Goal: Check status: Check status

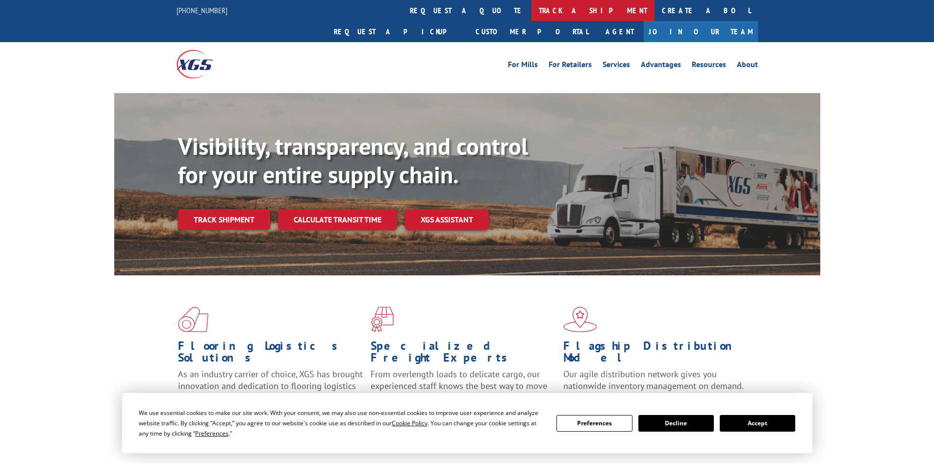
click at [531, 10] on link "track a shipment" at bounding box center [592, 10] width 123 height 21
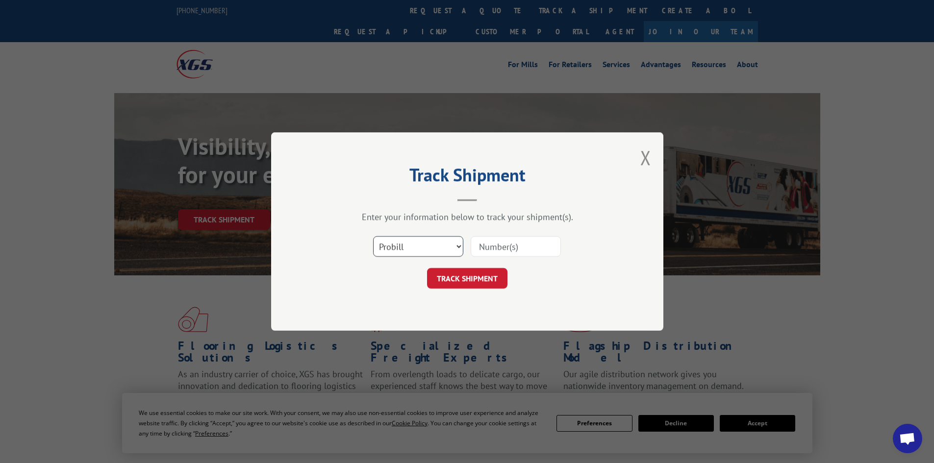
click at [459, 246] on select "Select category... Probill BOL PO" at bounding box center [418, 246] width 90 height 21
click at [373, 236] on select "Select category... Probill BOL PO" at bounding box center [418, 246] width 90 height 21
click at [462, 242] on select "Select category... Probill BOL PO" at bounding box center [418, 246] width 90 height 21
select select "bol"
click at [373, 236] on select "Select category... Probill BOL PO" at bounding box center [418, 246] width 90 height 21
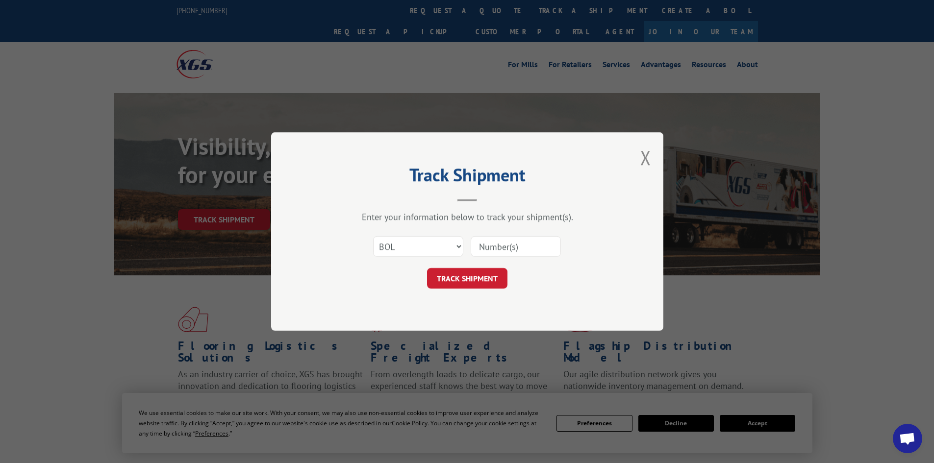
paste input "7039024"
type input "7039024"
click at [476, 275] on button "TRACK SHIPMENT" at bounding box center [467, 278] width 80 height 21
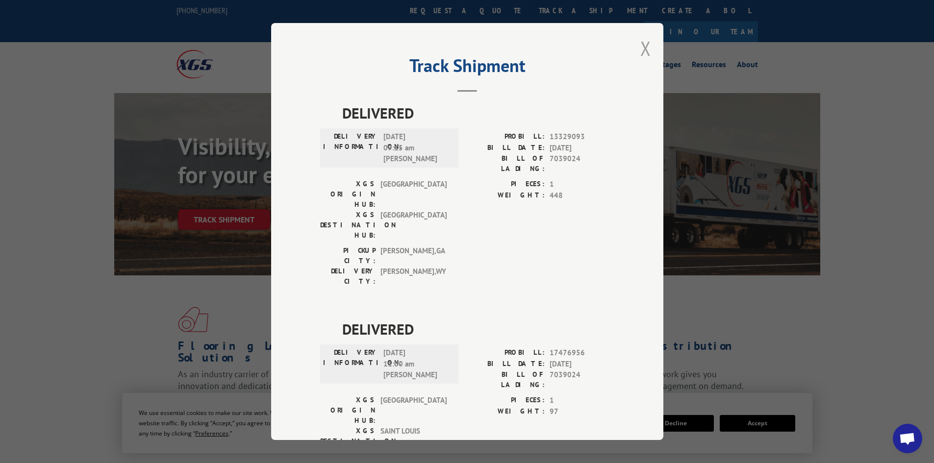
click at [642, 55] on button "Close modal" at bounding box center [645, 48] width 11 height 26
